Goal: Download file/media

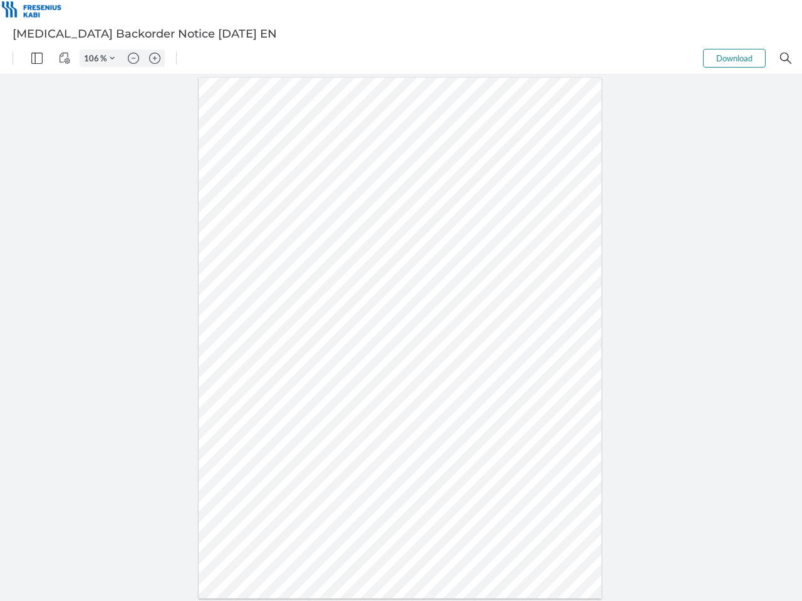
click at [37, 58] on img "Panel" at bounding box center [36, 58] width 11 height 11
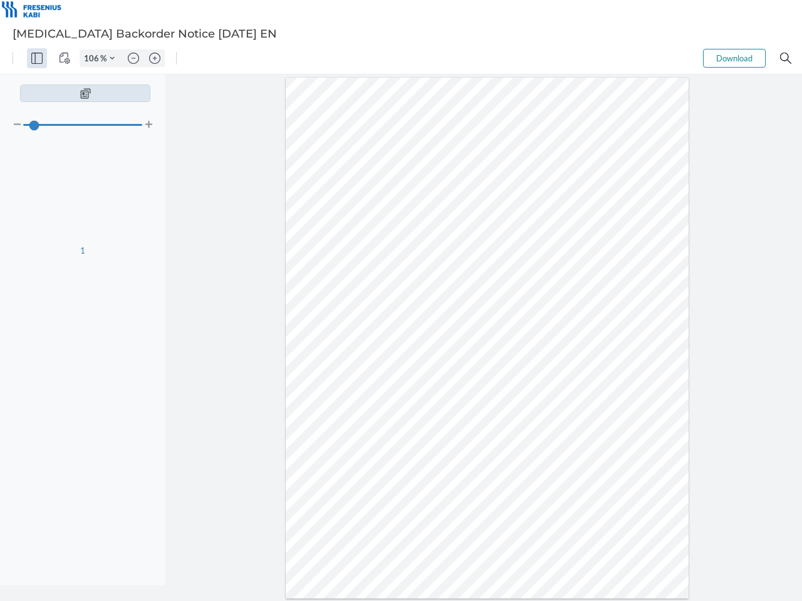
click at [65, 58] on img "View Controls" at bounding box center [64, 58] width 11 height 11
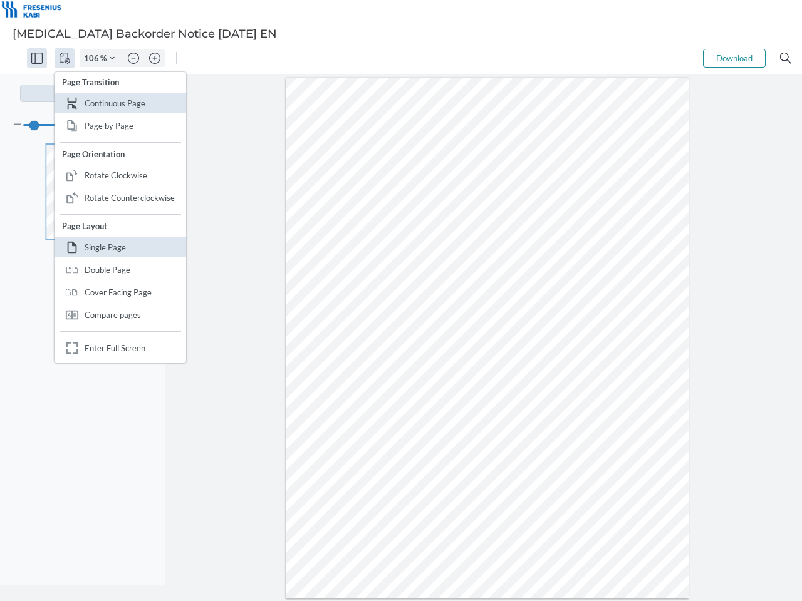
click at [93, 58] on input "106" at bounding box center [90, 58] width 20 height 11
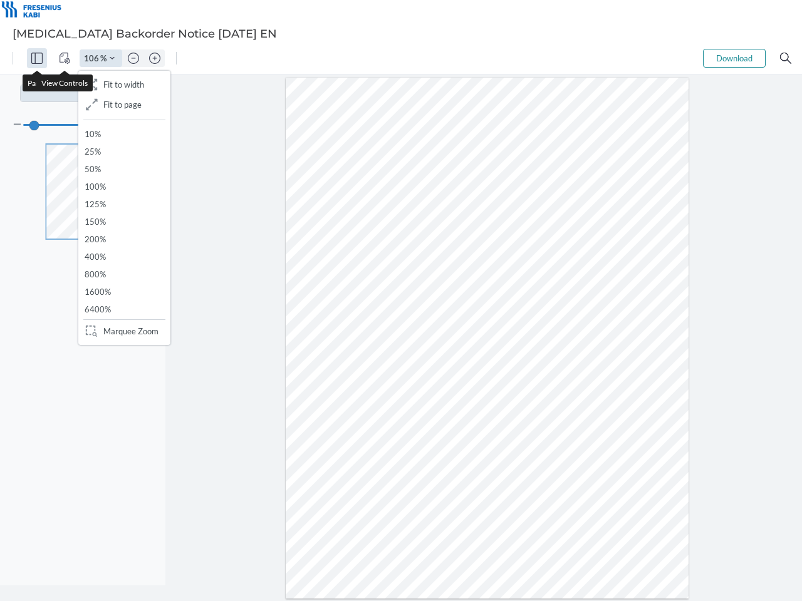
click at [112, 58] on img "Zoom Controls" at bounding box center [112, 58] width 5 height 5
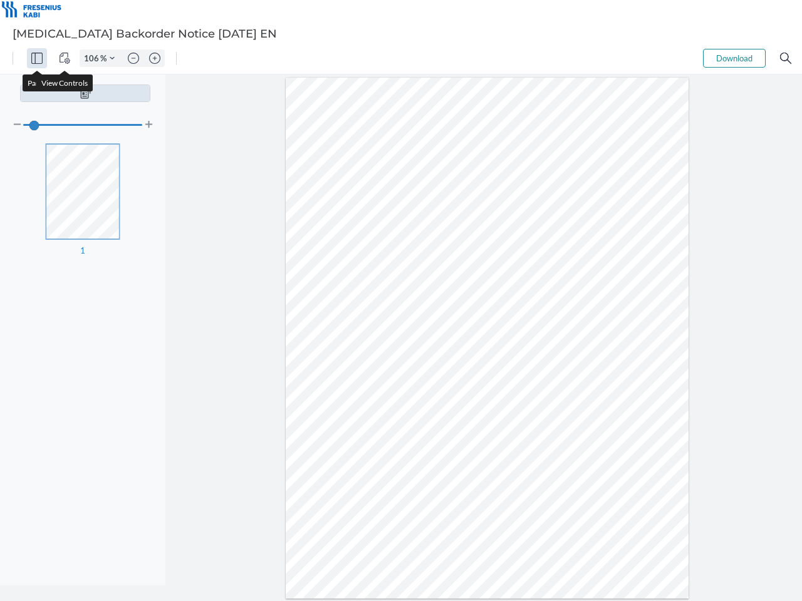
click at [133, 58] on img "Zoom out" at bounding box center [133, 58] width 11 height 11
click at [155, 58] on img "Zoom in" at bounding box center [154, 58] width 11 height 11
type input "106"
click at [734, 58] on button "Download" at bounding box center [734, 58] width 63 height 19
click at [786, 58] on img "Search" at bounding box center [785, 58] width 11 height 11
